Goal: Navigation & Orientation: Find specific page/section

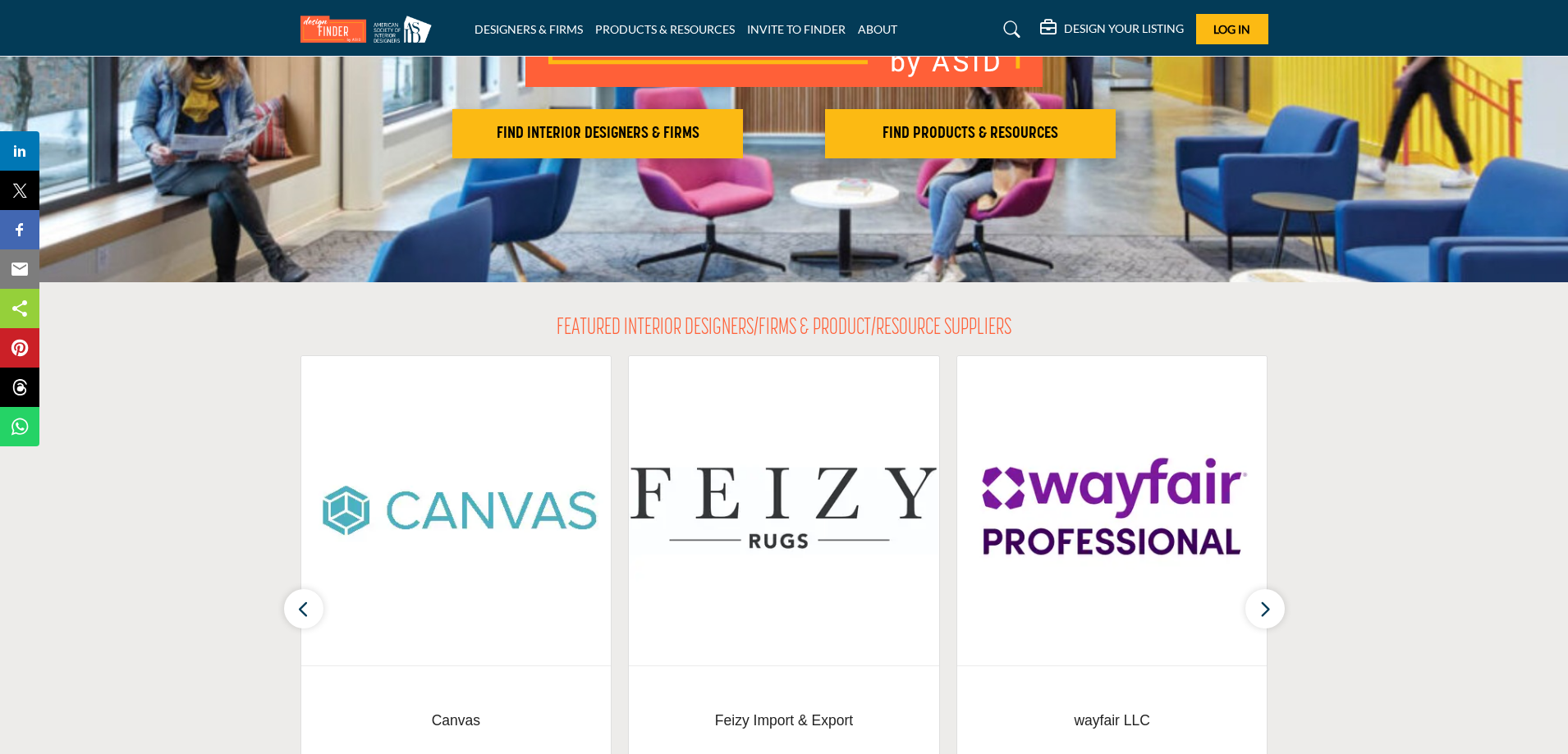
scroll to position [82, 0]
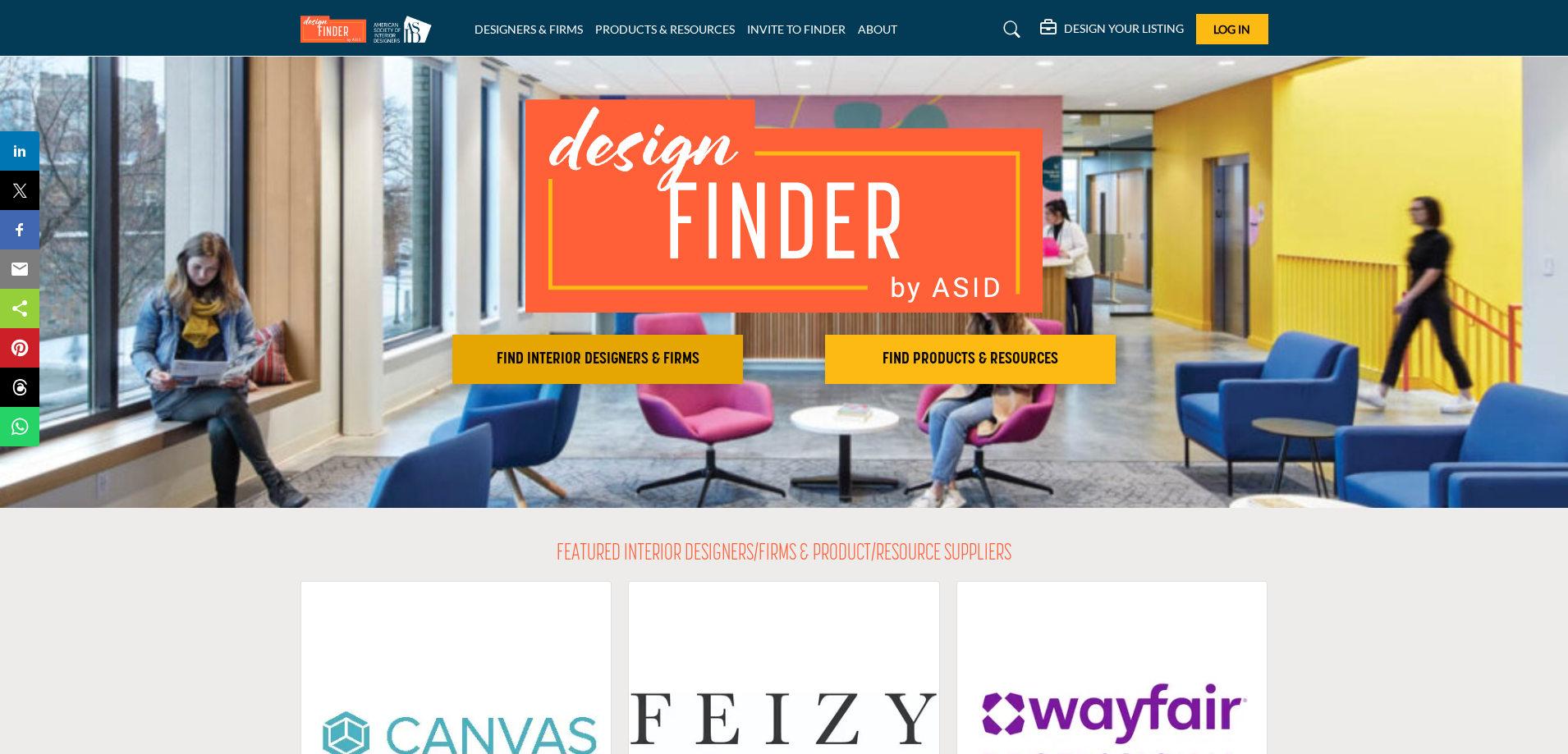
click at [608, 360] on h2 "FIND INTERIOR DESIGNERS & FIRMS" at bounding box center [597, 359] width 280 height 20
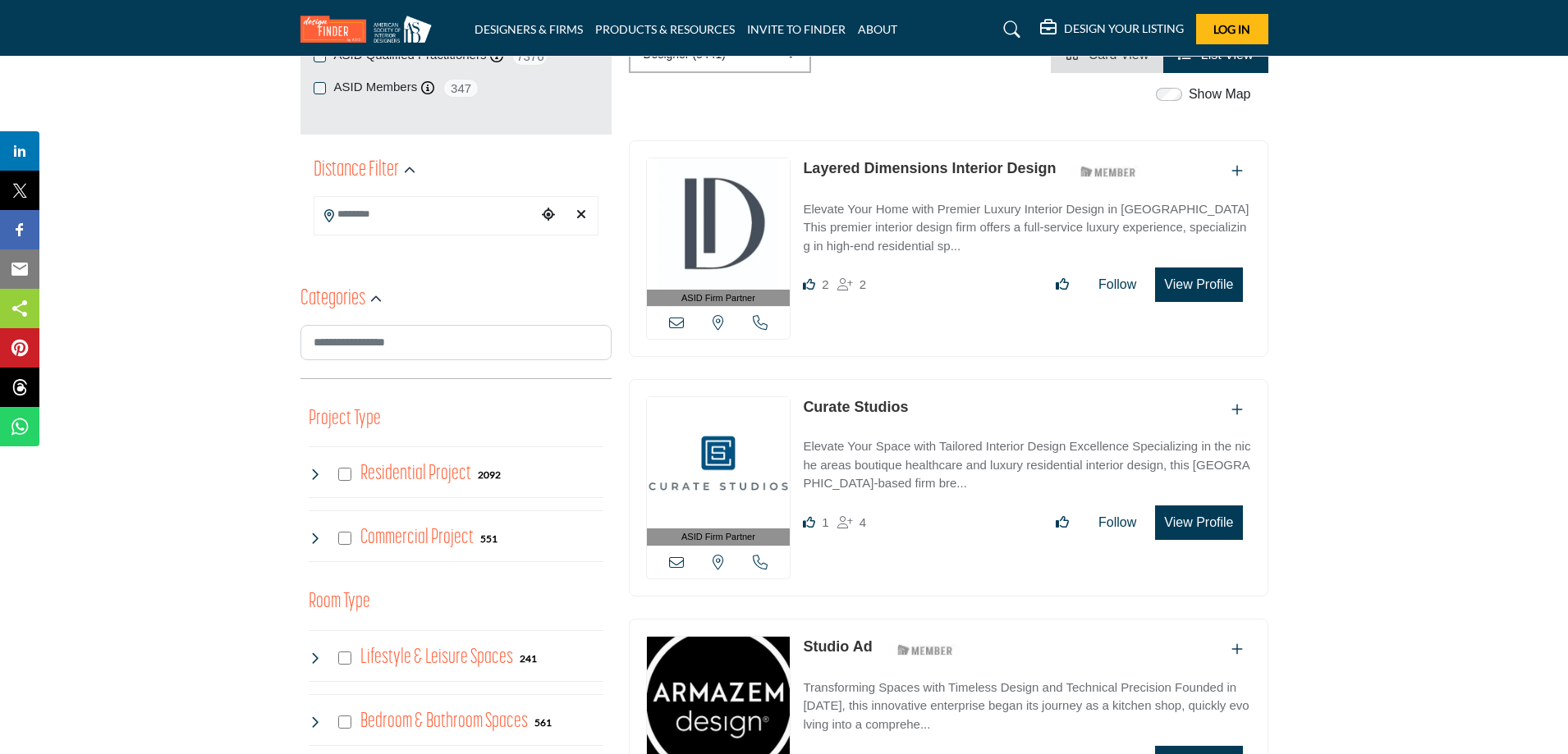
scroll to position [410, 0]
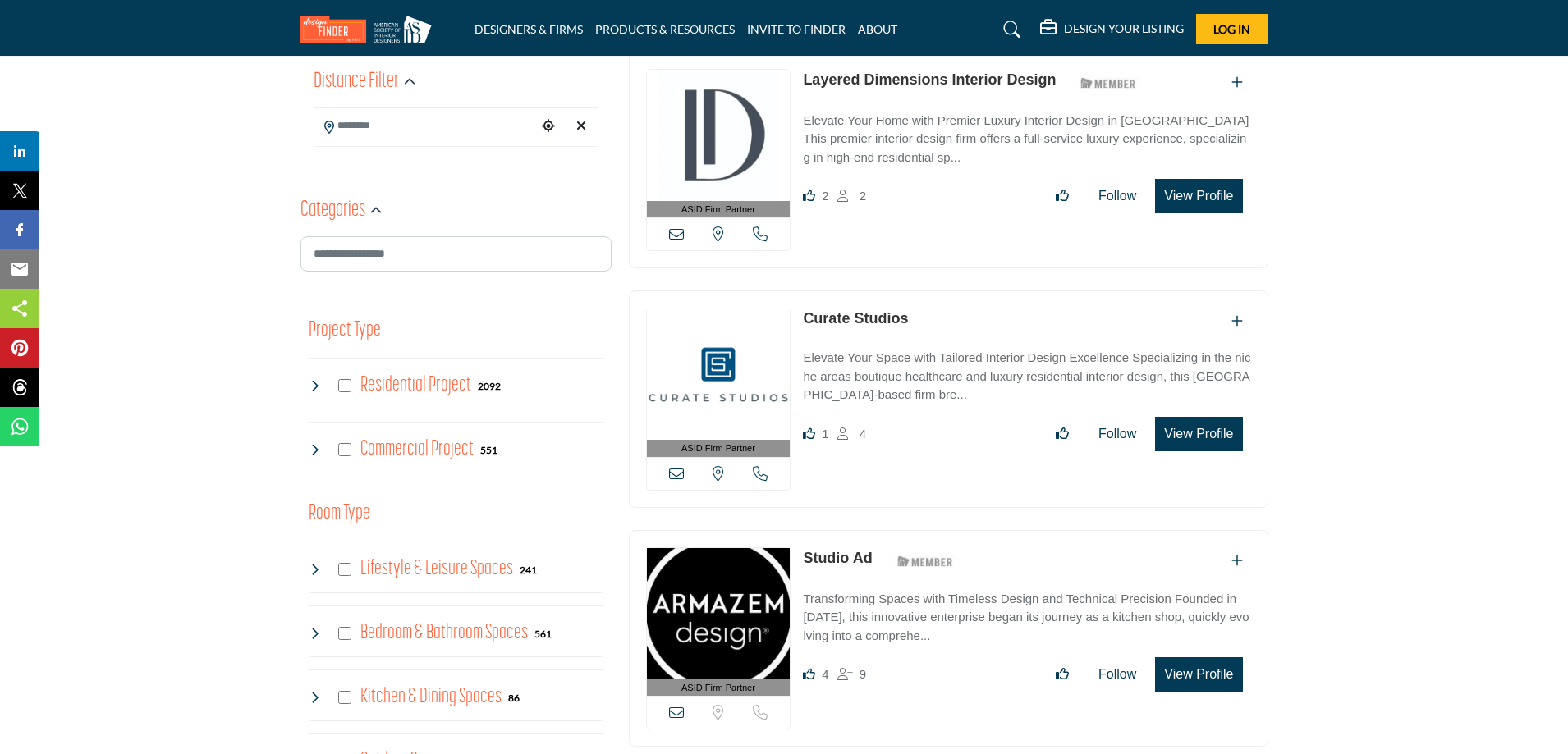
click at [719, 606] on img at bounding box center [718, 613] width 144 height 131
